Goal: Task Accomplishment & Management: Complete application form

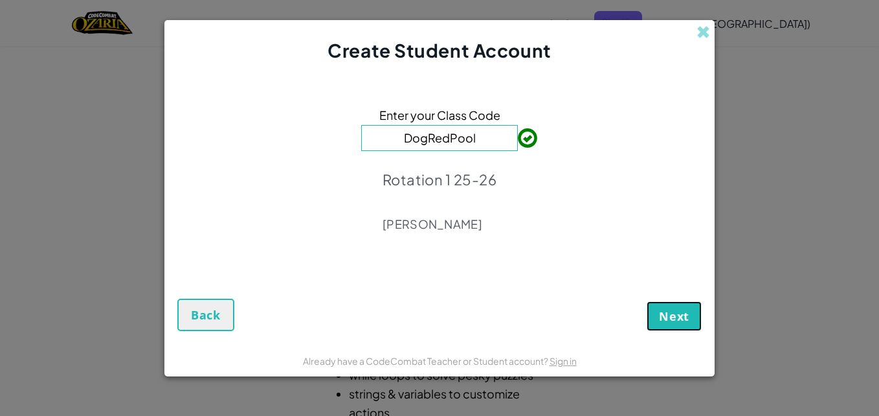
click at [655, 322] on button "Next" at bounding box center [674, 316] width 55 height 30
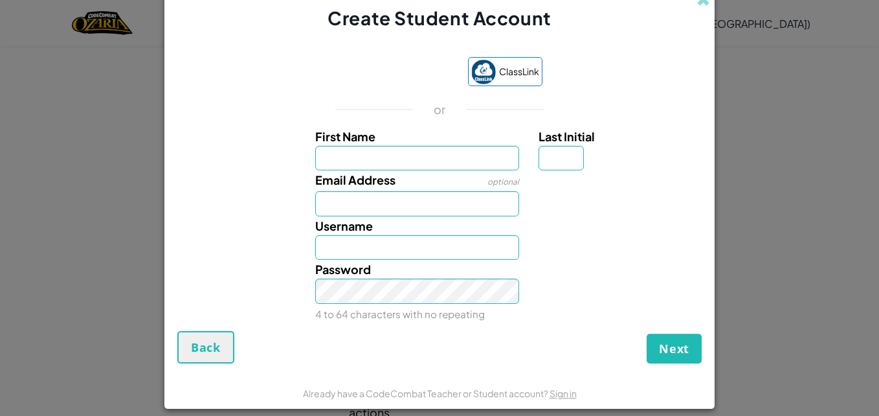
type input "b"
type input "BT310129"
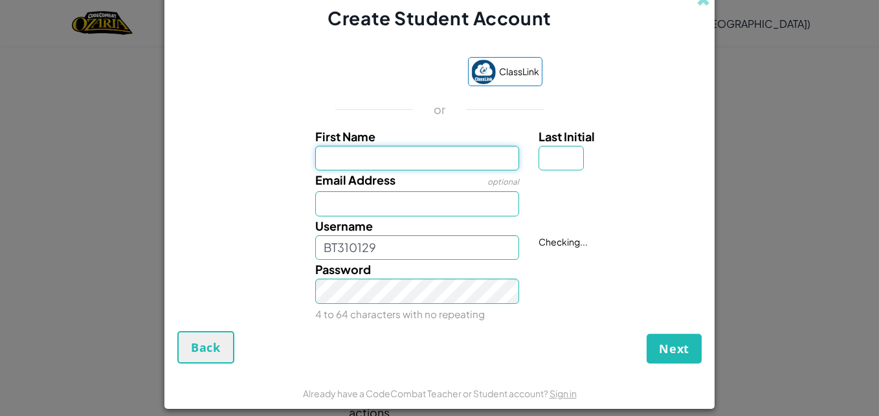
click at [394, 149] on input "First Name" at bounding box center [417, 158] width 205 height 25
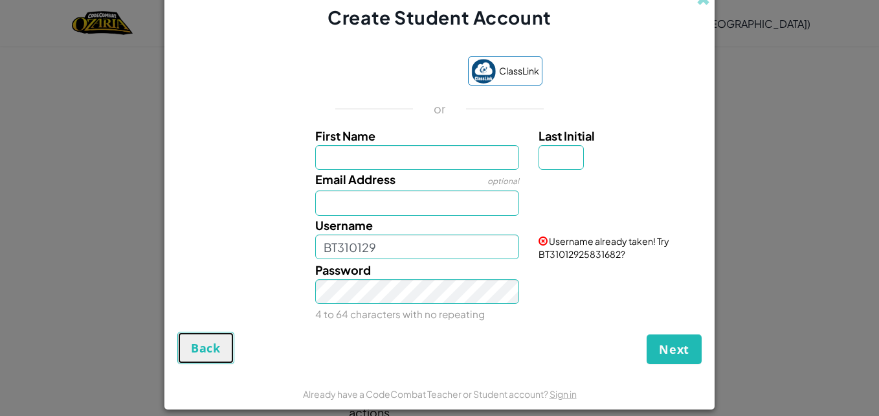
click at [207, 346] on span "Back" at bounding box center [206, 348] width 30 height 16
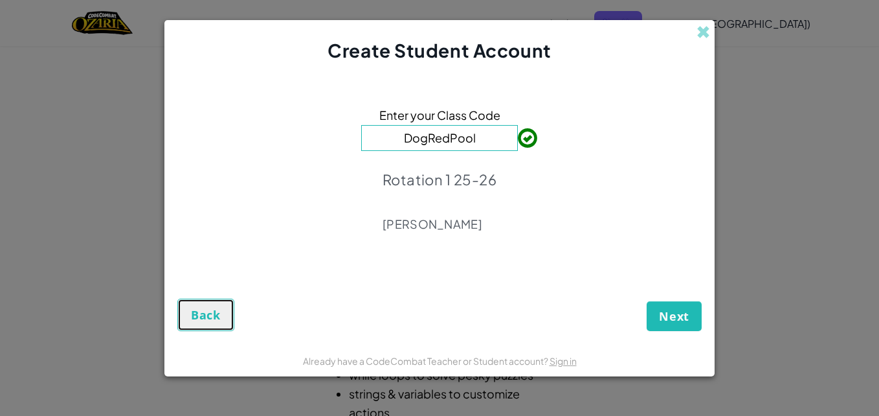
click at [210, 323] on button "Back" at bounding box center [205, 314] width 57 height 32
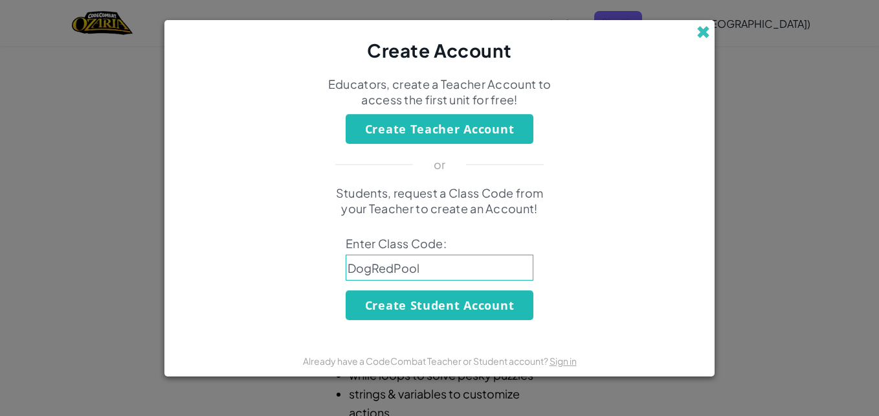
click at [705, 32] on span at bounding box center [704, 32] width 14 height 14
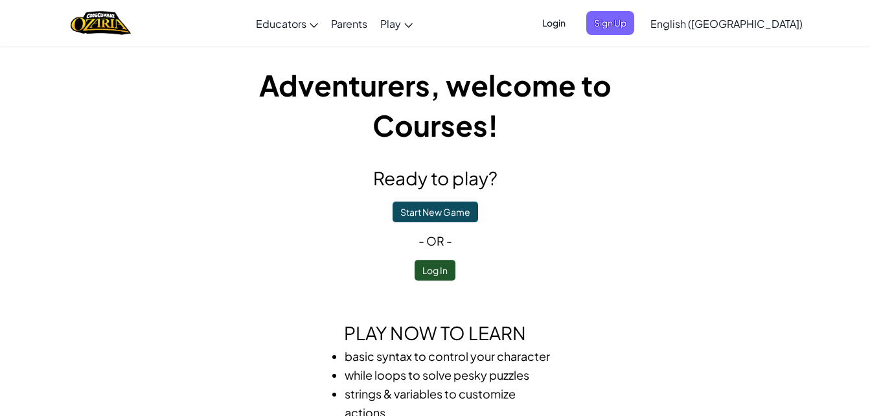
click at [573, 20] on span "Login" at bounding box center [553, 23] width 39 height 24
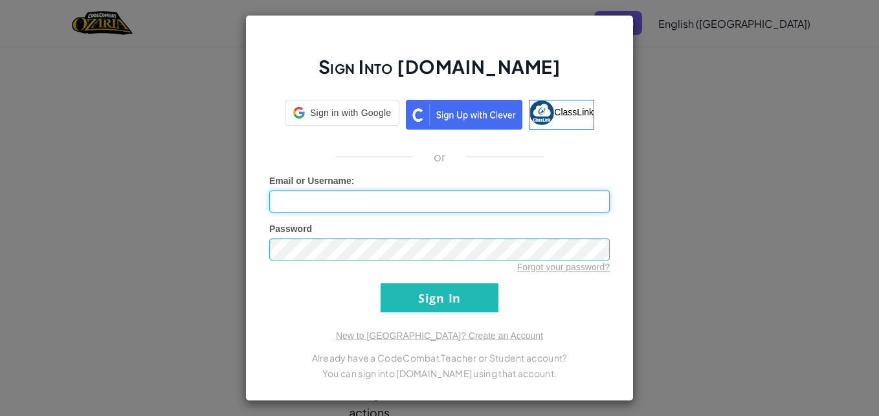
type input "BT310129"
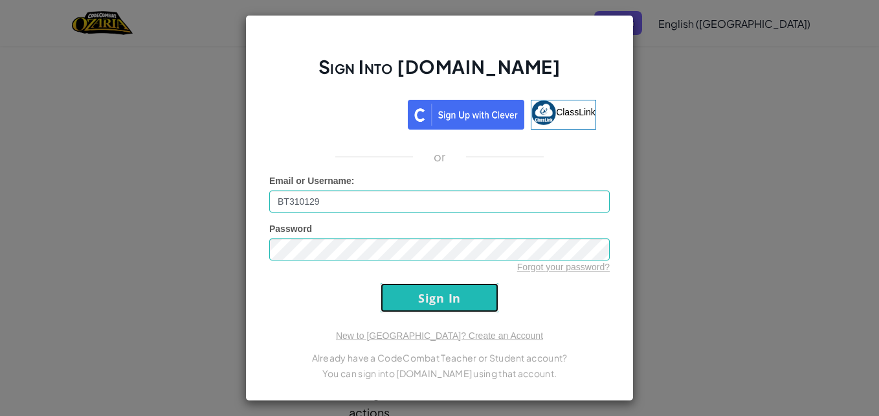
click at [447, 305] on input "Sign In" at bounding box center [440, 297] width 118 height 29
